Goal: Transaction & Acquisition: Purchase product/service

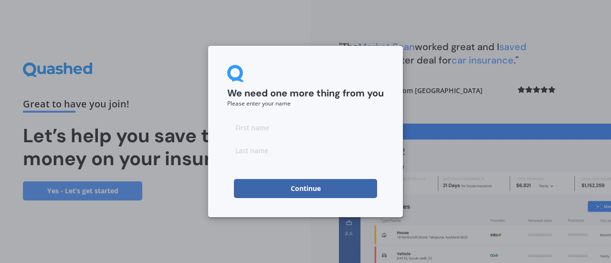
click at [249, 129] on input at bounding box center [305, 127] width 156 height 19
type input "[PERSON_NAME]"
click at [248, 152] on input at bounding box center [305, 150] width 156 height 19
type input "Groube"
click at [259, 183] on button "Continue" at bounding box center [305, 188] width 143 height 19
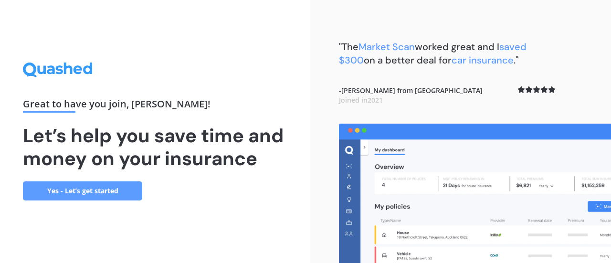
click at [100, 193] on link "Yes - Let’s get started" at bounding box center [82, 190] width 119 height 19
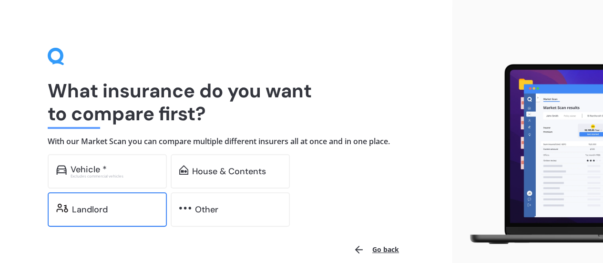
click at [77, 214] on div "Landlord" at bounding box center [90, 210] width 36 height 10
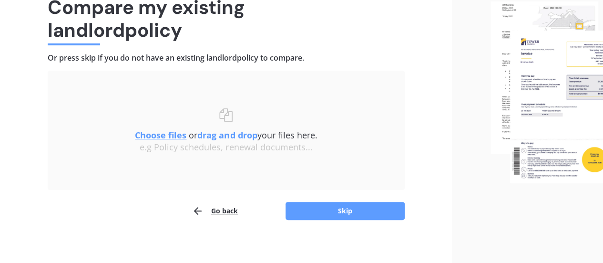
scroll to position [84, 0]
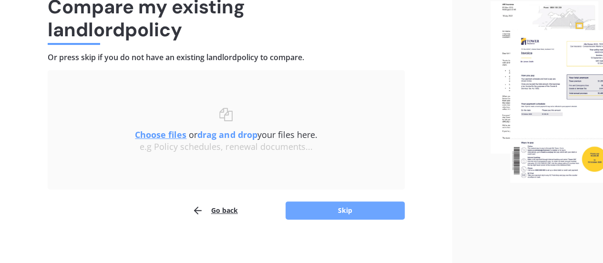
click at [354, 212] on button "Skip" at bounding box center [345, 210] width 119 height 18
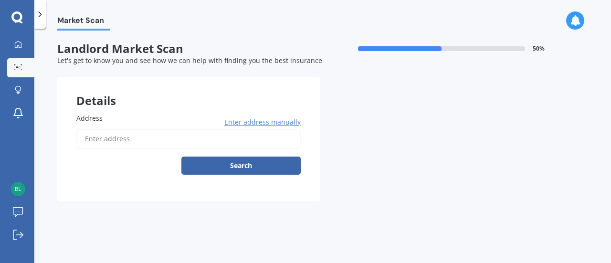
click at [105, 138] on input "Address" at bounding box center [188, 139] width 224 height 20
type input "[STREET_ADDRESS][PERSON_NAME]"
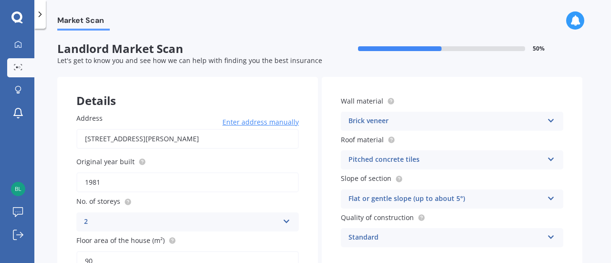
click at [288, 221] on icon at bounding box center [286, 219] width 8 height 7
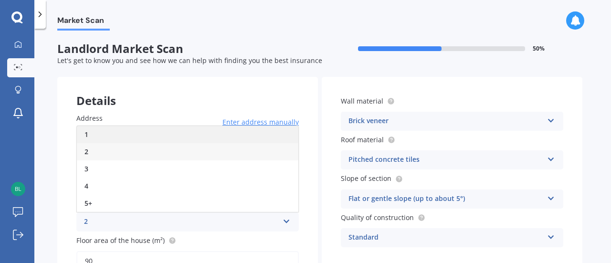
click at [194, 134] on div "1" at bounding box center [187, 134] width 221 height 17
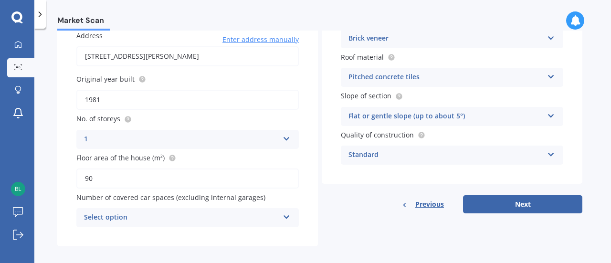
scroll to position [91, 0]
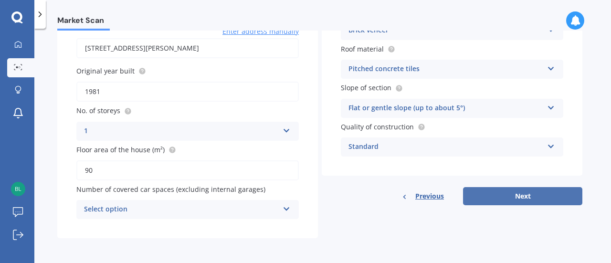
click at [526, 194] on button "Next" at bounding box center [522, 196] width 119 height 18
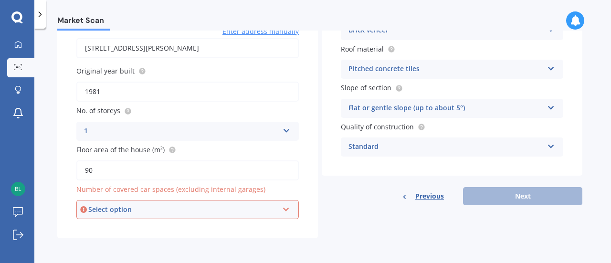
click at [286, 210] on icon at bounding box center [286, 207] width 8 height 7
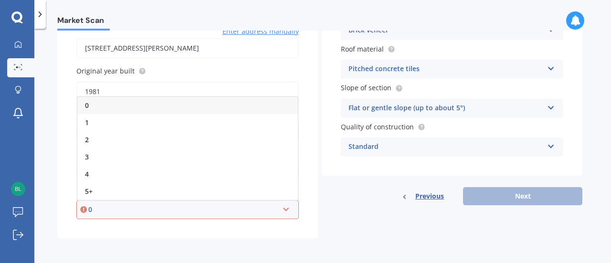
click at [184, 107] on div "0" at bounding box center [187, 105] width 220 height 17
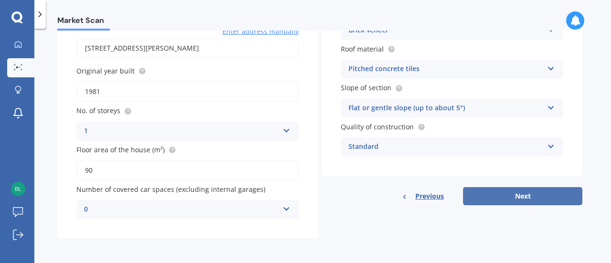
click at [524, 199] on button "Next" at bounding box center [522, 196] width 119 height 18
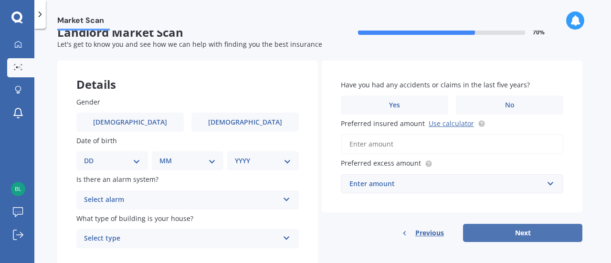
scroll to position [0, 0]
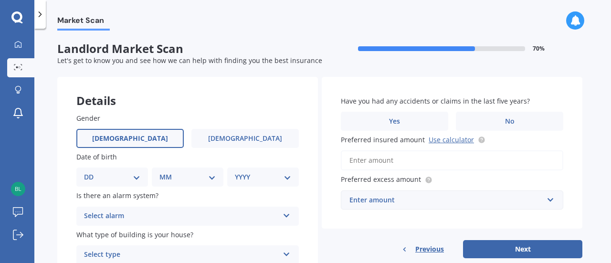
click at [134, 138] on span "[DEMOGRAPHIC_DATA]" at bounding box center [130, 139] width 76 height 8
click at [0, 0] on input "[DEMOGRAPHIC_DATA]" at bounding box center [0, 0] width 0 height 0
click at [139, 182] on select "DD 01 02 03 04 05 06 07 08 09 10 11 12 13 14 15 16 17 18 19 20 21 22 23 24 25 2…" at bounding box center [112, 177] width 56 height 10
select select "28"
click at [92, 172] on select "DD 01 02 03 04 05 06 07 08 09 10 11 12 13 14 15 16 17 18 19 20 21 22 23 24 25 2…" at bounding box center [112, 177] width 56 height 10
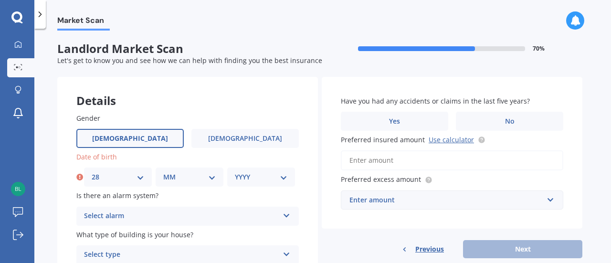
click at [213, 176] on select "MM 01 02 03 04 05 06 07 08 09 10 11 12" at bounding box center [189, 177] width 52 height 10
select select "10"
click at [163, 172] on select "MM 01 02 03 04 05 06 07 08 09 10 11 12" at bounding box center [189, 177] width 52 height 10
click at [280, 178] on select "YYYY 2009 2008 2007 2006 2005 2004 2003 2002 2001 2000 1999 1998 1997 1996 1995…" at bounding box center [261, 177] width 52 height 10
select select "1973"
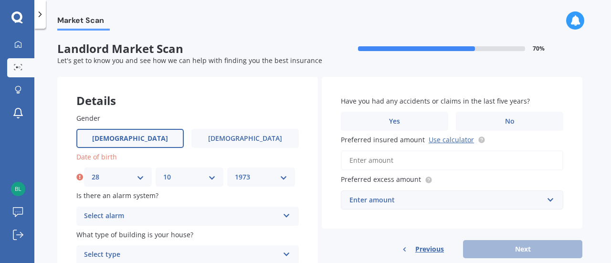
click at [235, 172] on select "YYYY 2009 2008 2007 2006 2005 2004 2003 2002 2001 2000 1999 1998 1997 1996 1995…" at bounding box center [261, 177] width 52 height 10
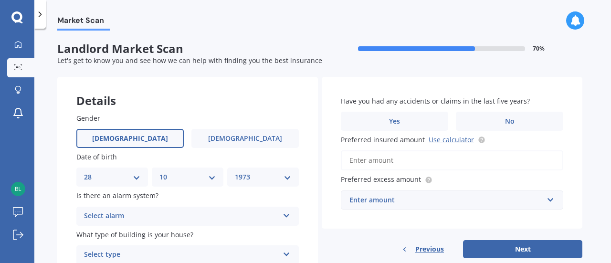
scroll to position [46, 0]
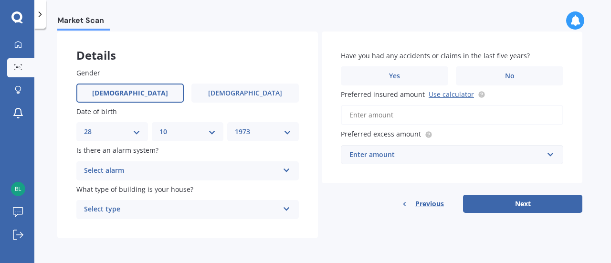
click at [283, 171] on icon at bounding box center [286, 168] width 8 height 7
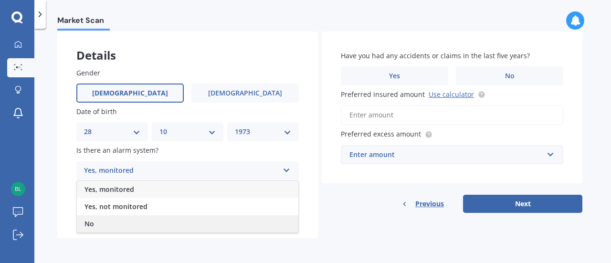
click at [189, 221] on div "No" at bounding box center [187, 223] width 221 height 17
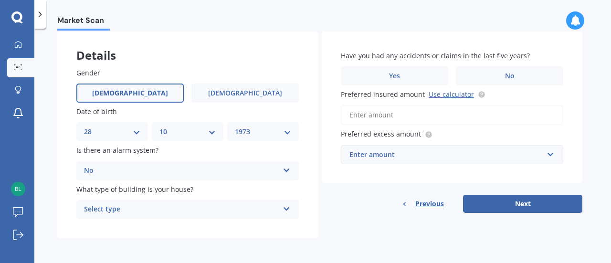
click at [288, 208] on icon at bounding box center [286, 207] width 8 height 7
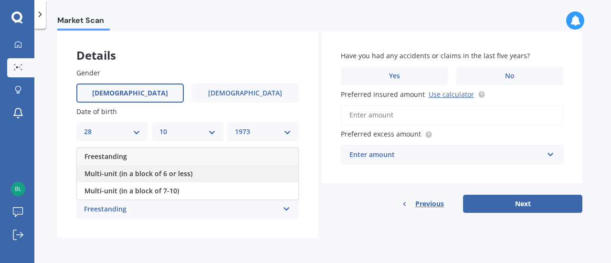
click at [195, 175] on div "Multi-unit (in a block of 6 or less)" at bounding box center [187, 173] width 221 height 17
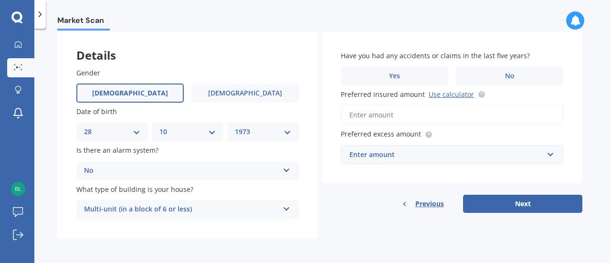
scroll to position [0, 0]
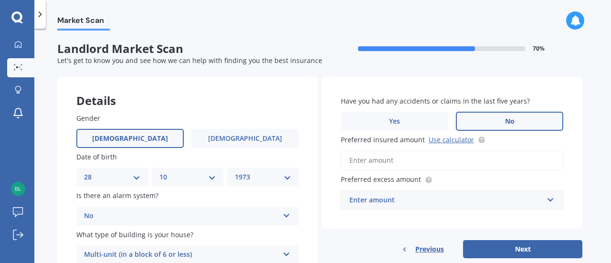
click at [513, 122] on span "No" at bounding box center [510, 121] width 10 height 8
click at [0, 0] on input "No" at bounding box center [0, 0] width 0 height 0
click at [520, 118] on label "No" at bounding box center [508, 121] width 107 height 19
click at [0, 0] on input "No" at bounding box center [0, 0] width 0 height 0
click at [549, 197] on input "text" at bounding box center [449, 200] width 214 height 18
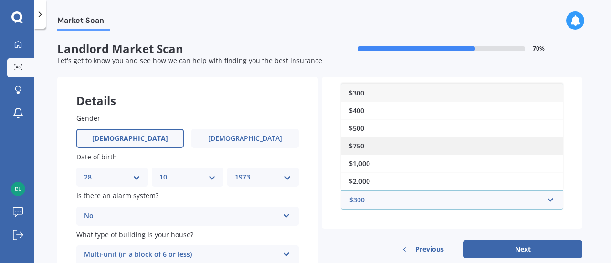
click at [375, 144] on div "$750" at bounding box center [451, 146] width 221 height 18
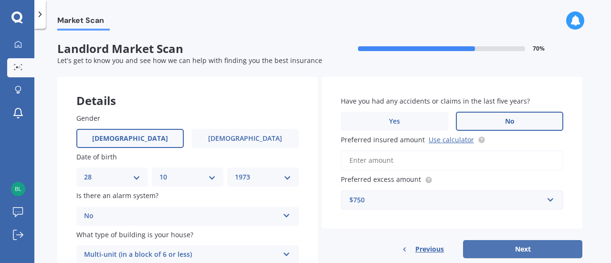
click at [515, 253] on button "Next" at bounding box center [522, 249] width 119 height 18
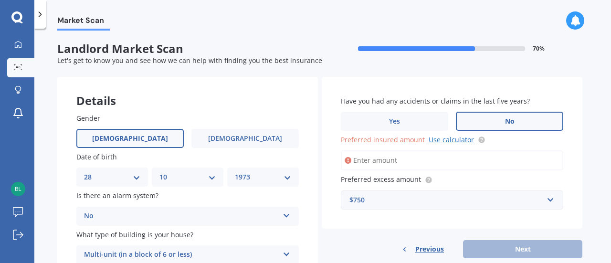
click at [433, 143] on link "Use calculator" at bounding box center [450, 139] width 45 height 9
click at [359, 164] on input "Preferred insured amount Use calculator" at bounding box center [452, 160] width 222 height 20
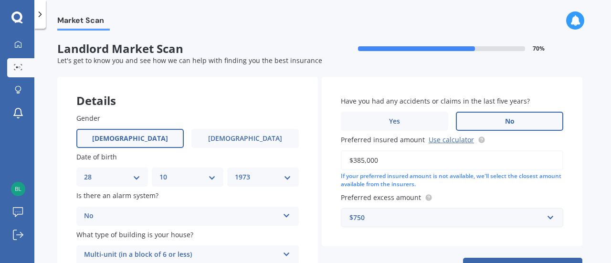
scroll to position [46, 0]
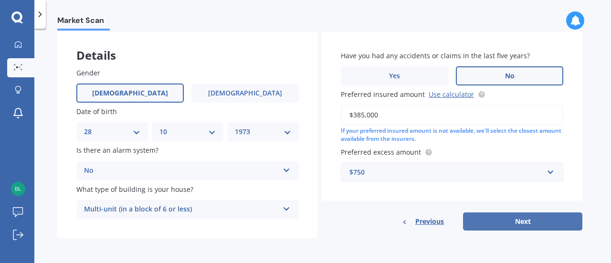
type input "$385,000"
click at [528, 218] on button "Next" at bounding box center [522, 221] width 119 height 18
select select "28"
select select "10"
select select "1973"
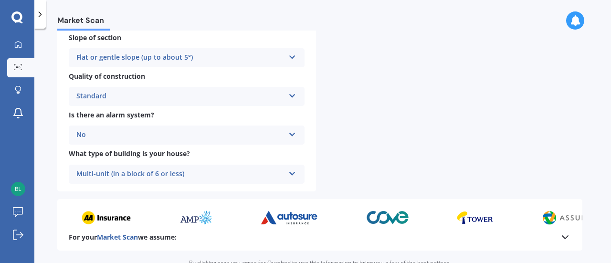
scroll to position [419, 0]
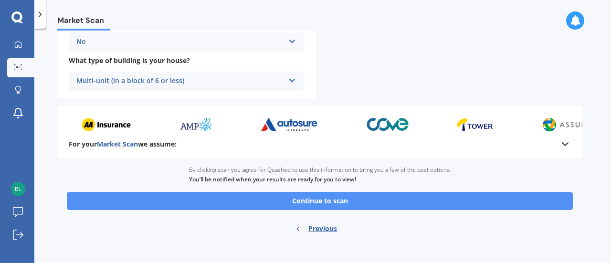
click at [382, 200] on button "Continue to scan" at bounding box center [320, 201] width 506 height 18
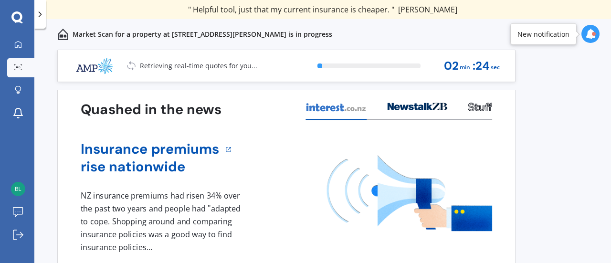
scroll to position [45, 0]
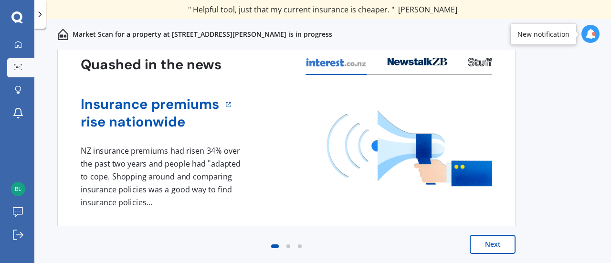
click at [489, 244] on button "Next" at bounding box center [492, 244] width 46 height 19
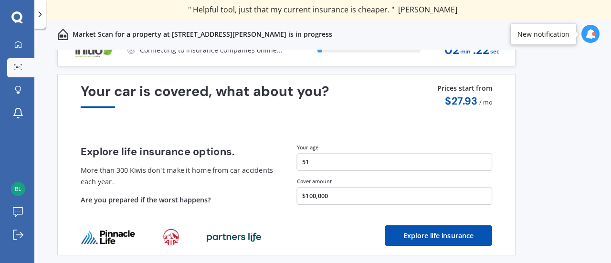
scroll to position [0, 0]
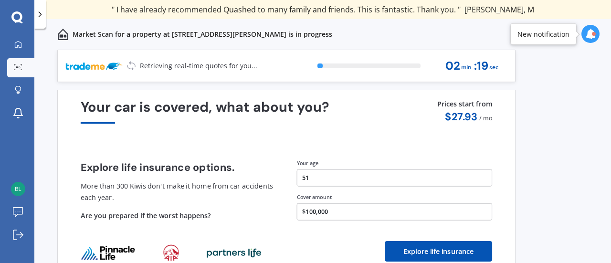
click at [489, 244] on button "Explore life insurance" at bounding box center [437, 251] width 107 height 21
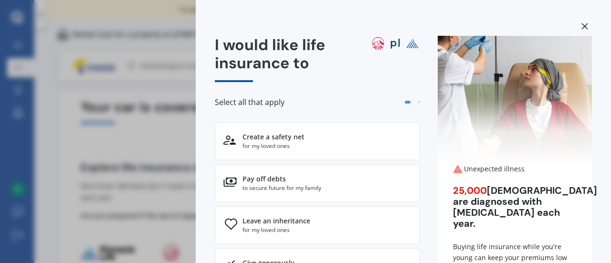
click at [581, 26] on icon at bounding box center [584, 26] width 7 height 7
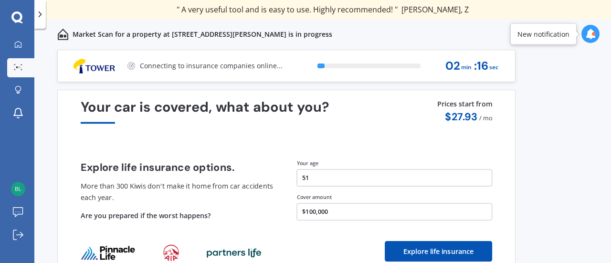
scroll to position [45, 0]
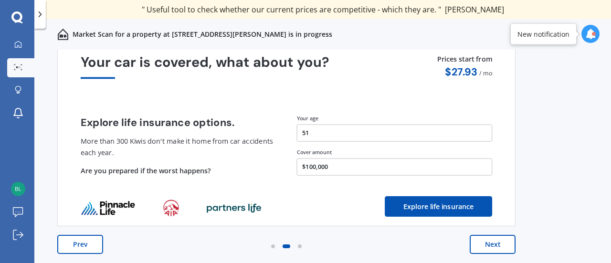
click at [494, 248] on button "Next" at bounding box center [492, 244] width 46 height 19
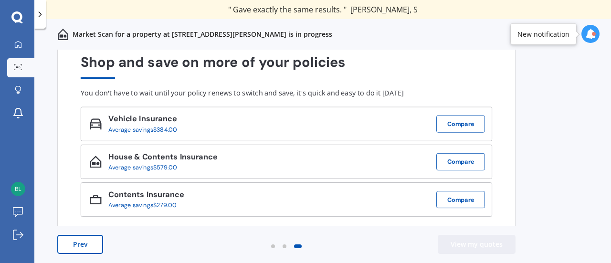
click at [484, 247] on button "View my quotes" at bounding box center [476, 244] width 78 height 19
click at [478, 238] on button "View my quotes" at bounding box center [476, 244] width 78 height 19
click at [79, 242] on button "Prev" at bounding box center [80, 244] width 46 height 19
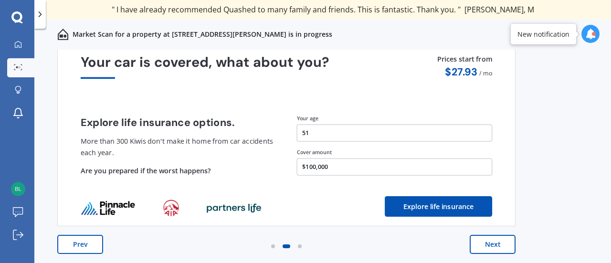
click at [498, 240] on button "Next" at bounding box center [492, 244] width 46 height 19
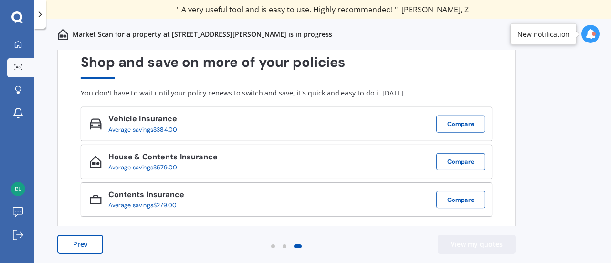
click at [487, 243] on button "View my quotes" at bounding box center [476, 244] width 78 height 19
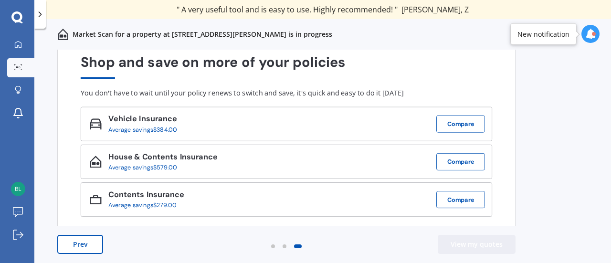
click at [487, 243] on button "View my quotes" at bounding box center [476, 244] width 78 height 19
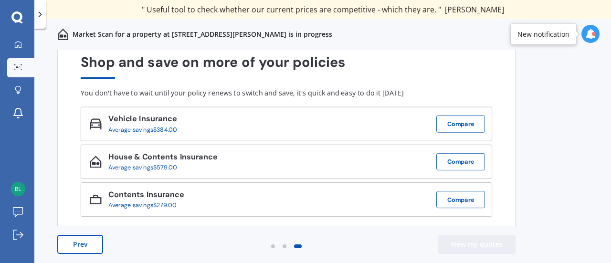
click at [487, 243] on button "View my quotes" at bounding box center [476, 244] width 78 height 19
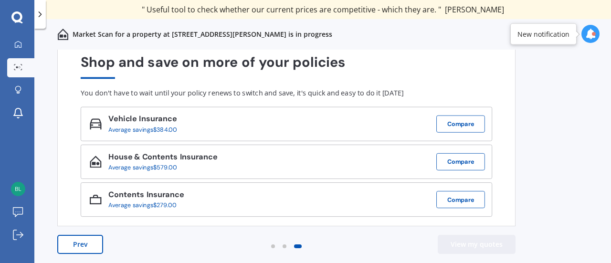
click at [487, 243] on button "View my quotes" at bounding box center [476, 244] width 78 height 19
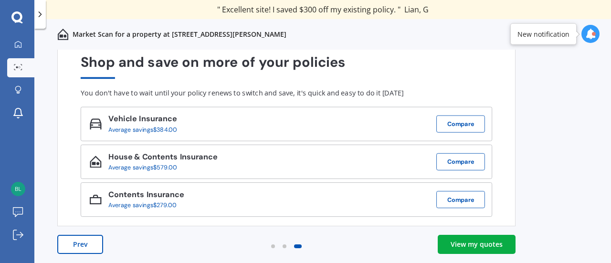
click at [489, 242] on div "View my quotes" at bounding box center [476, 244] width 52 height 10
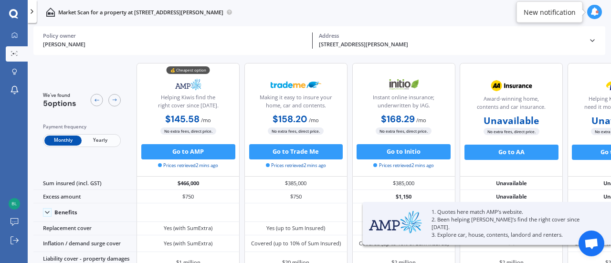
click at [101, 140] on span "Yearly" at bounding box center [100, 140] width 37 height 10
